Goal: Task Accomplishment & Management: Complete application form

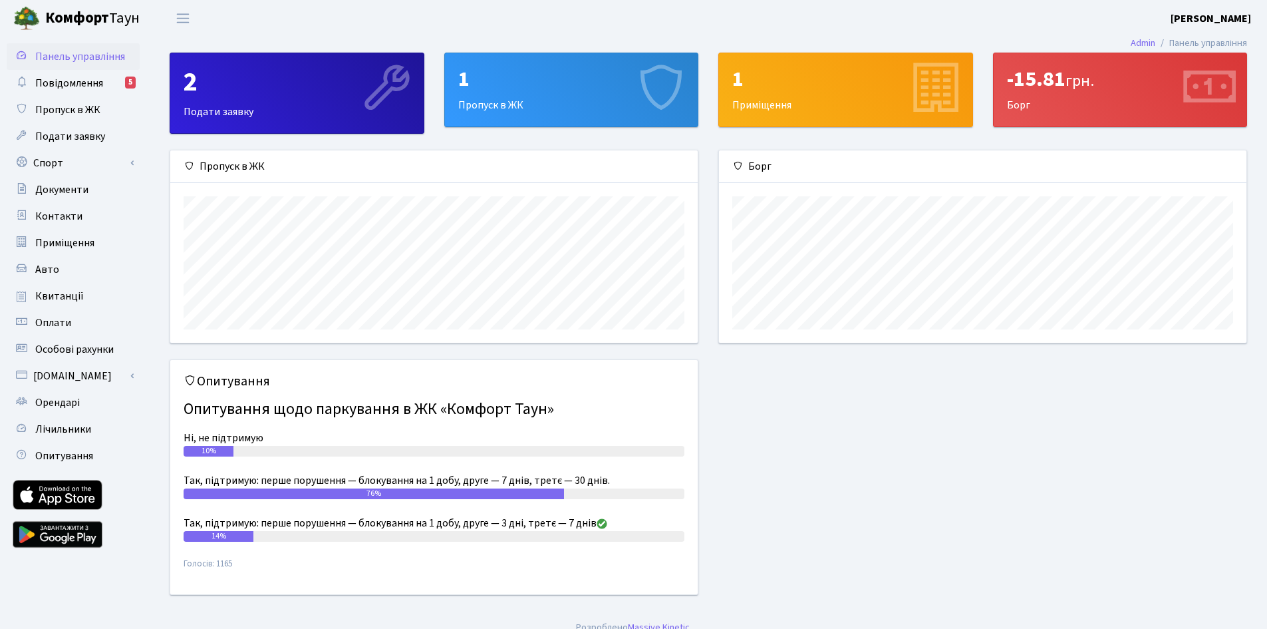
scroll to position [192, 528]
click at [593, 87] on div "1" at bounding box center [571, 79] width 227 height 25
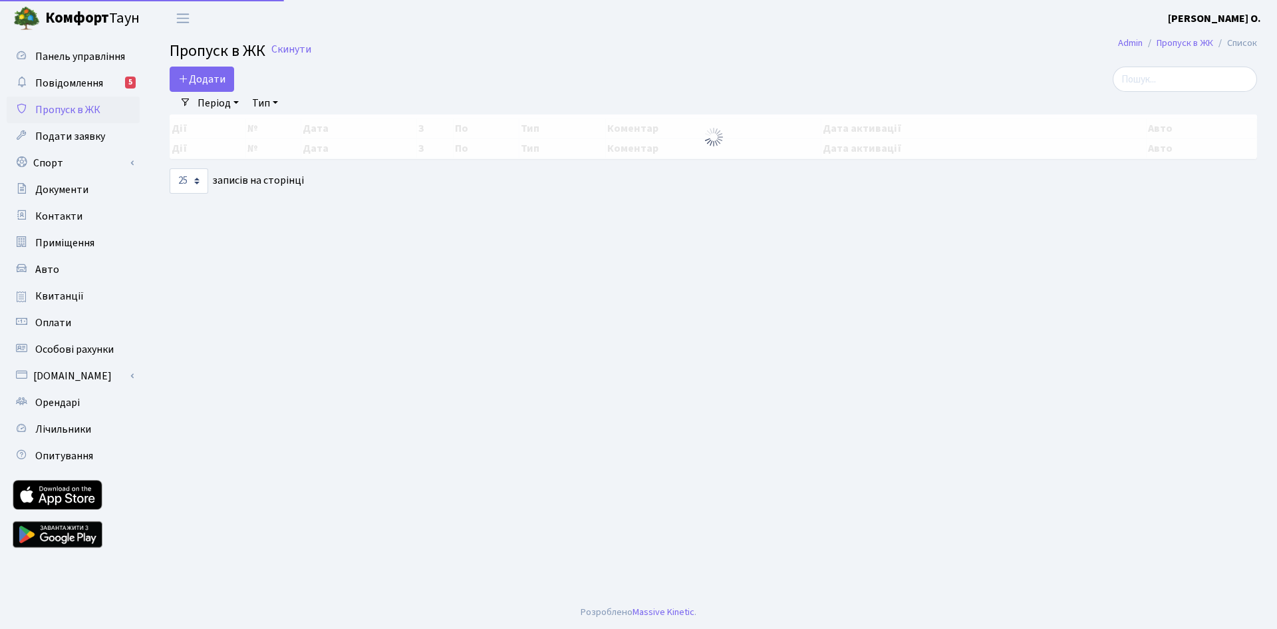
select select "25"
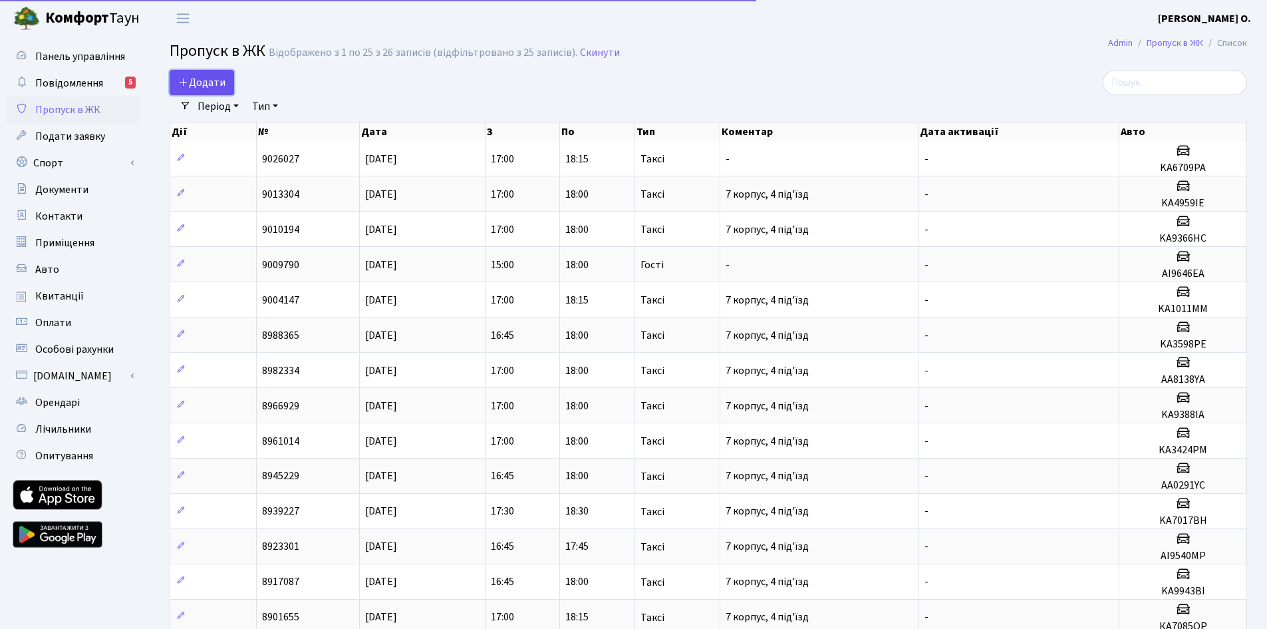
click at [227, 83] on link "Додати" at bounding box center [202, 82] width 65 height 25
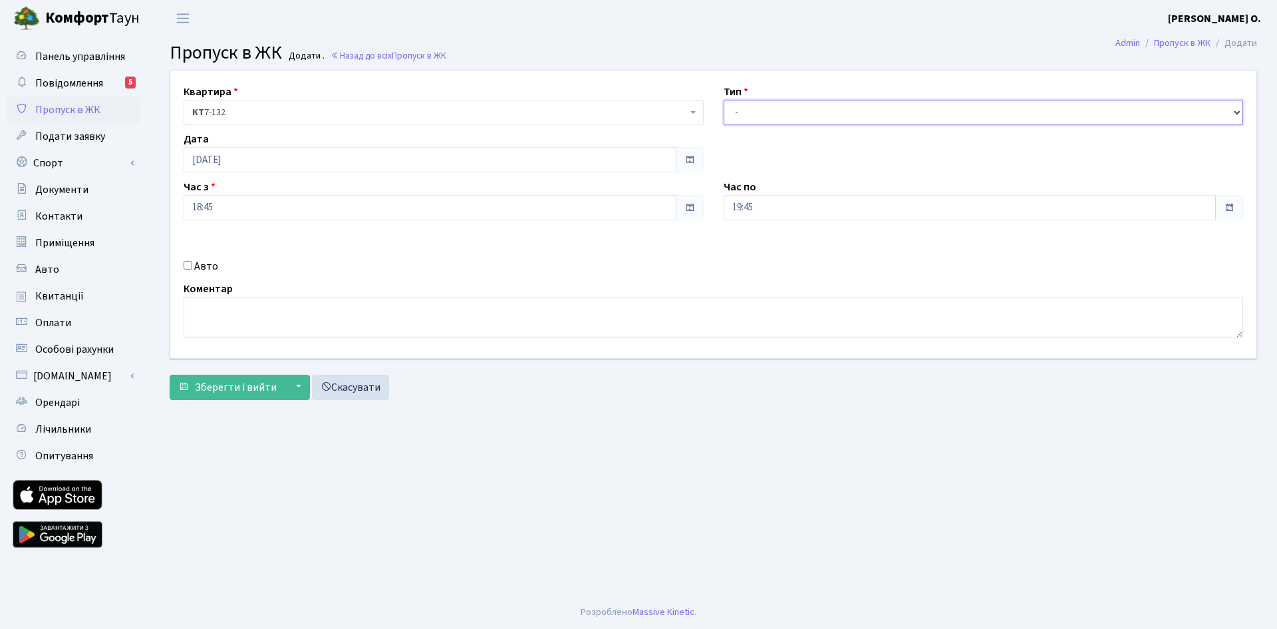
click at [763, 113] on select "- Доставка Таксі Гості Сервіс" at bounding box center [984, 112] width 520 height 25
select select "3"
click at [724, 100] on select "- Доставка Таксі Гості Сервіс" at bounding box center [984, 112] width 520 height 25
drag, startPoint x: 195, startPoint y: 265, endPoint x: 384, endPoint y: 234, distance: 191.6
click at [196, 265] on label "Авто" at bounding box center [206, 266] width 24 height 16
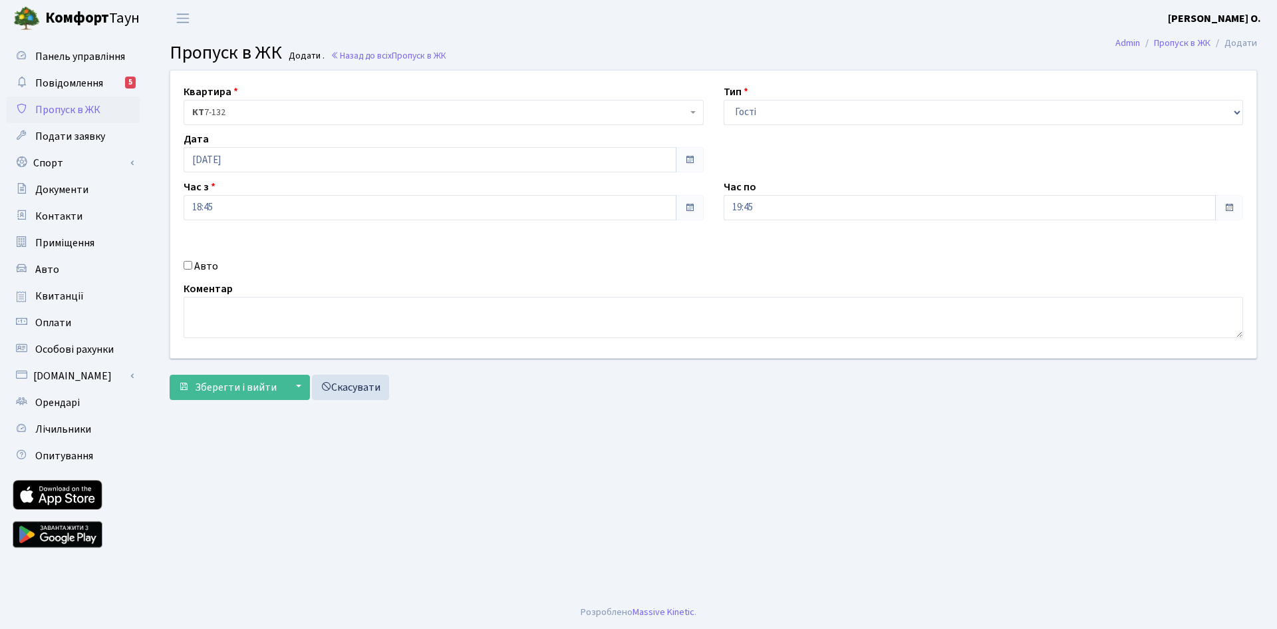
click at [192, 265] on input "Авто" at bounding box center [188, 265] width 9 height 9
checkbox input "true"
type input "KA8312OT"
click at [237, 384] on span "Зберегти і вийти" at bounding box center [236, 387] width 82 height 15
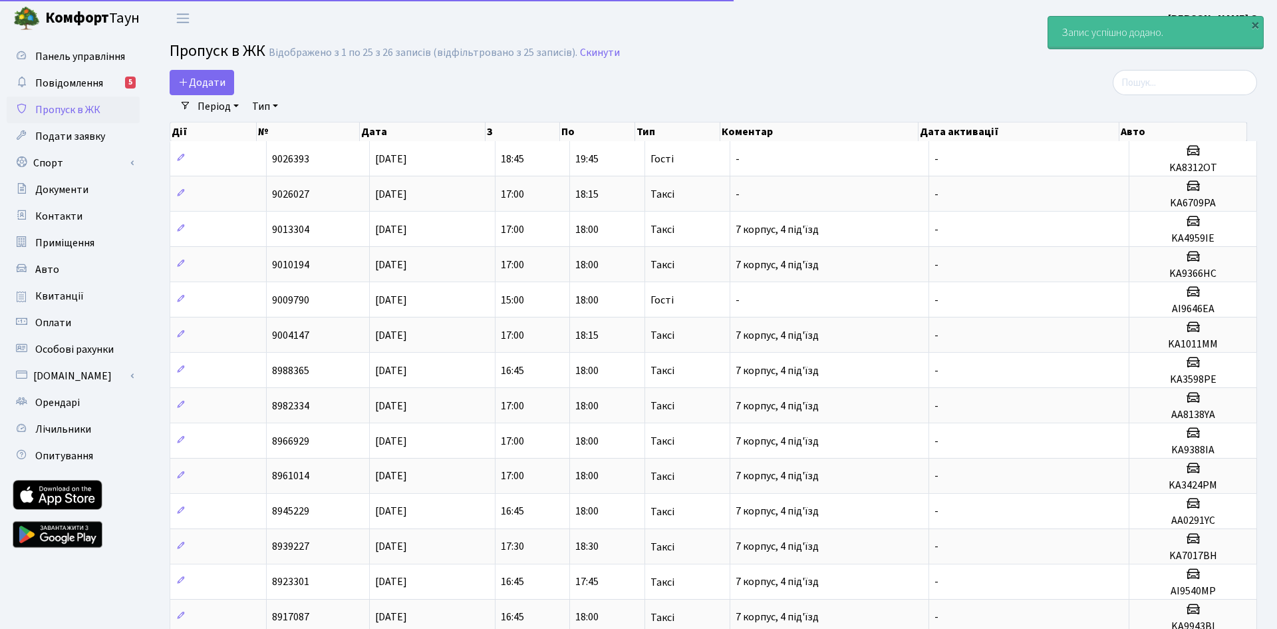
select select "25"
